Goal: Find specific page/section: Find specific page/section

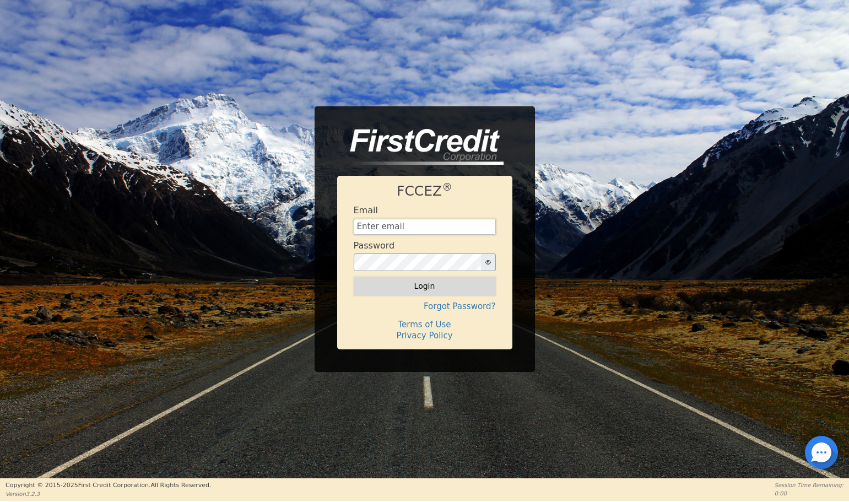
type input "[EMAIL_ADDRESS][DOMAIN_NAME]"
click at [430, 285] on button "Login" at bounding box center [425, 285] width 142 height 19
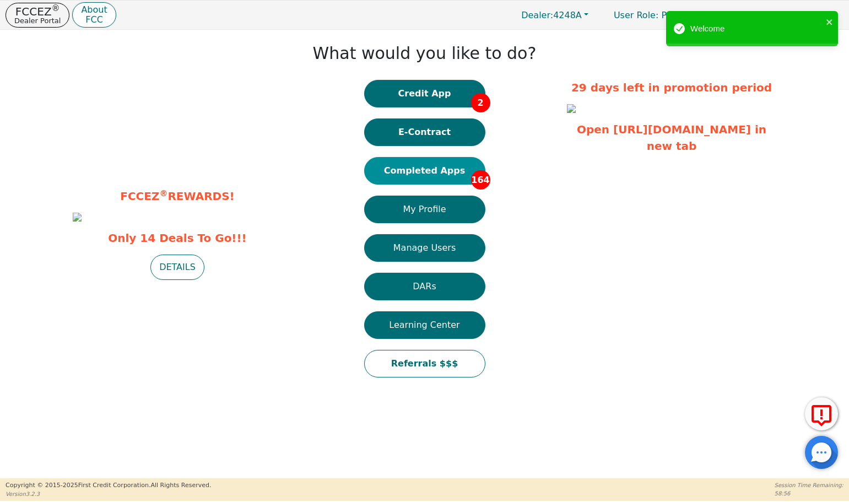
click at [452, 170] on button "Completed Apps 164" at bounding box center [424, 171] width 121 height 28
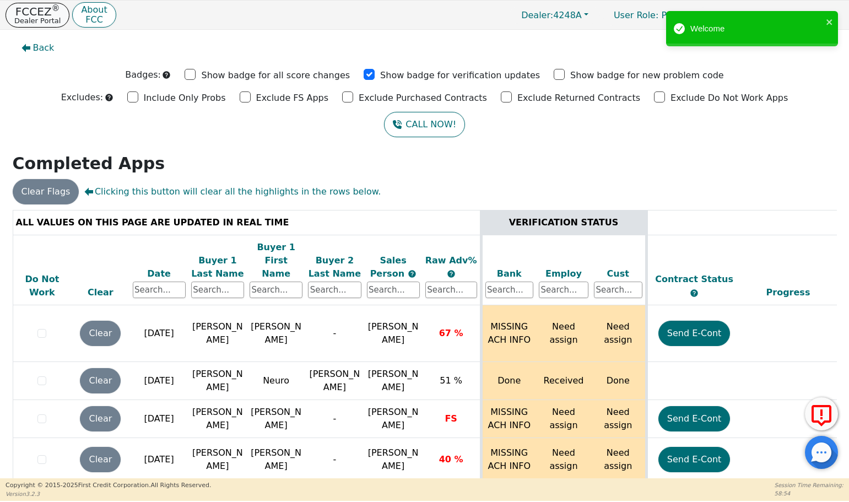
click at [34, 15] on p "FCCEZ ®" at bounding box center [37, 11] width 46 height 11
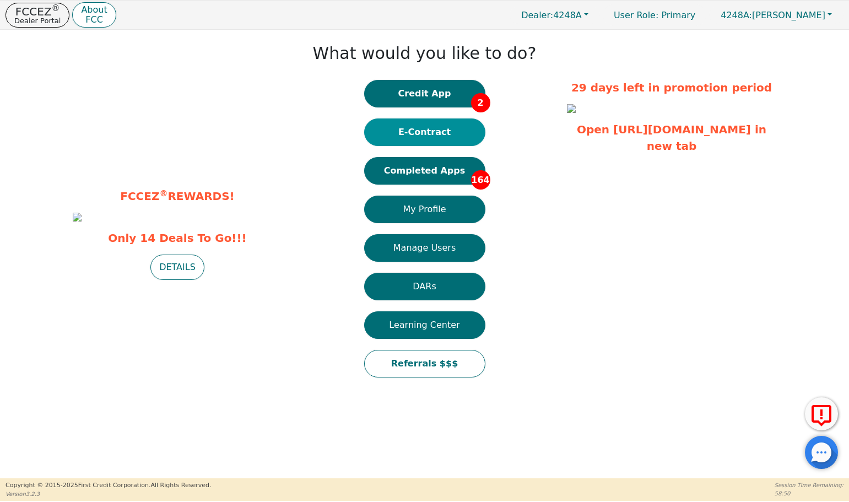
click at [433, 132] on button "E-Contract" at bounding box center [424, 132] width 121 height 28
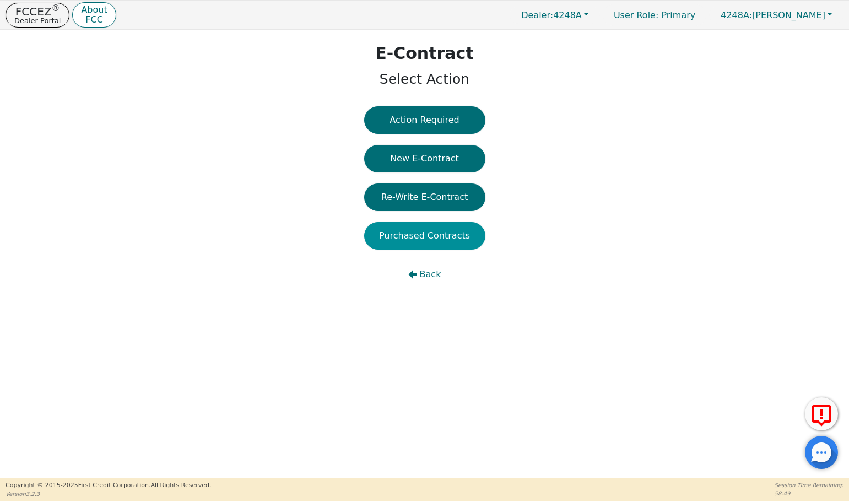
click at [438, 234] on button "Purchased Contracts" at bounding box center [424, 236] width 121 height 28
